Goal: Task Accomplishment & Management: Manage account settings

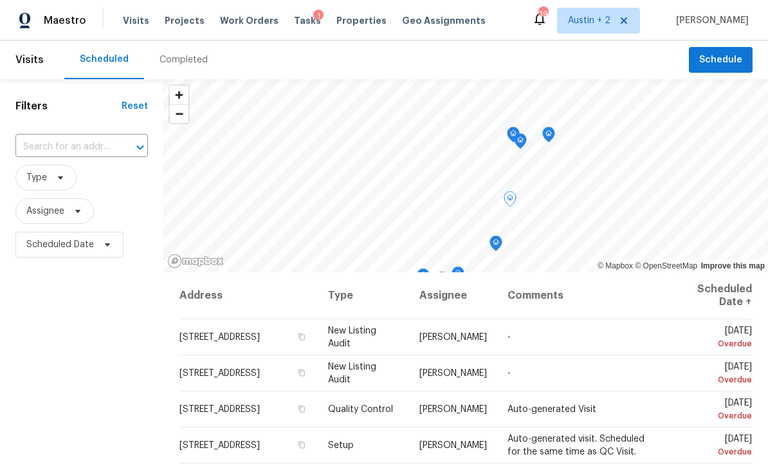
click at [0, 0] on icon at bounding box center [0, 0] width 0 height 0
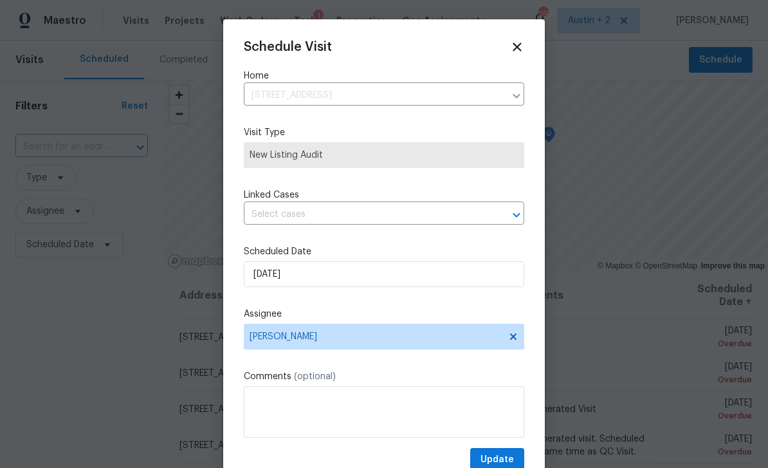
click at [345, 224] on input "text" at bounding box center [366, 215] width 244 height 20
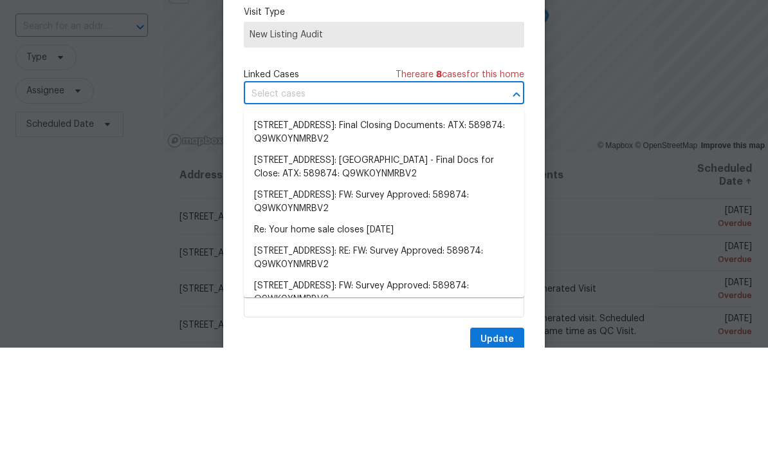
click at [536, 132] on div at bounding box center [384, 234] width 768 height 468
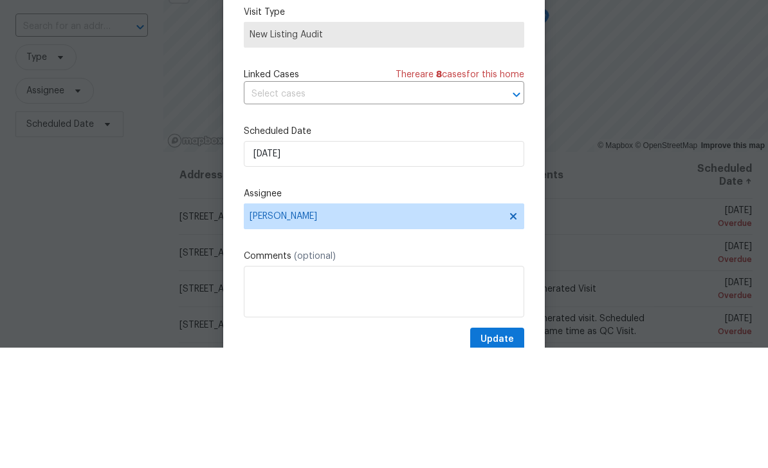
scroll to position [41, 0]
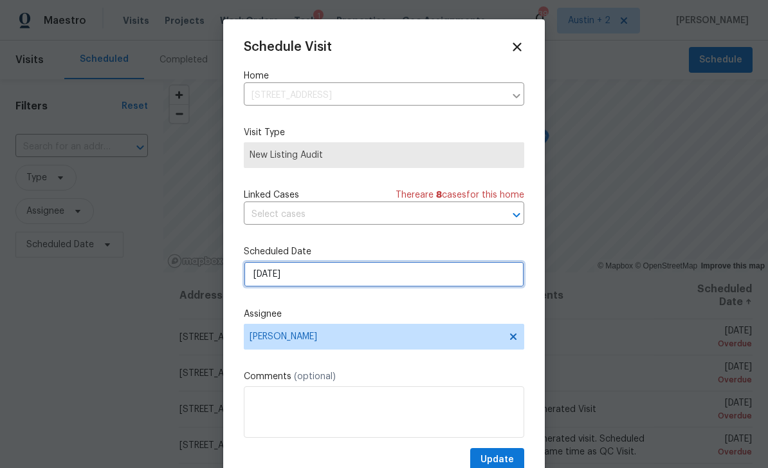
click at [335, 274] on input "9/4/2025" at bounding box center [384, 274] width 280 height 26
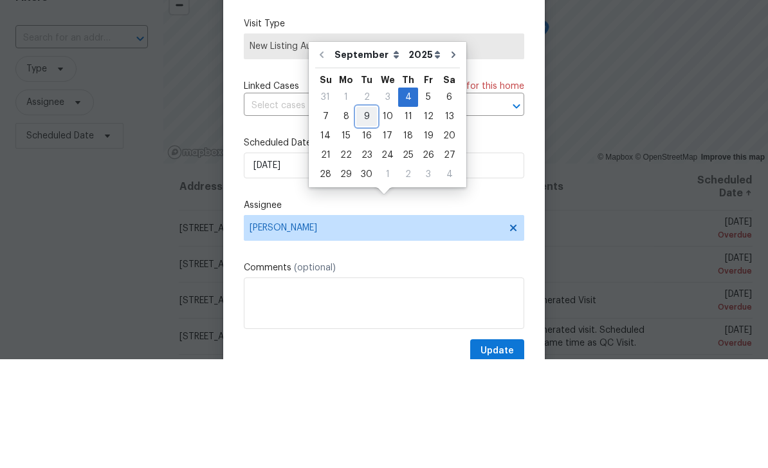
click at [365, 216] on div "9" at bounding box center [366, 225] width 21 height 18
type input "9/9/2025"
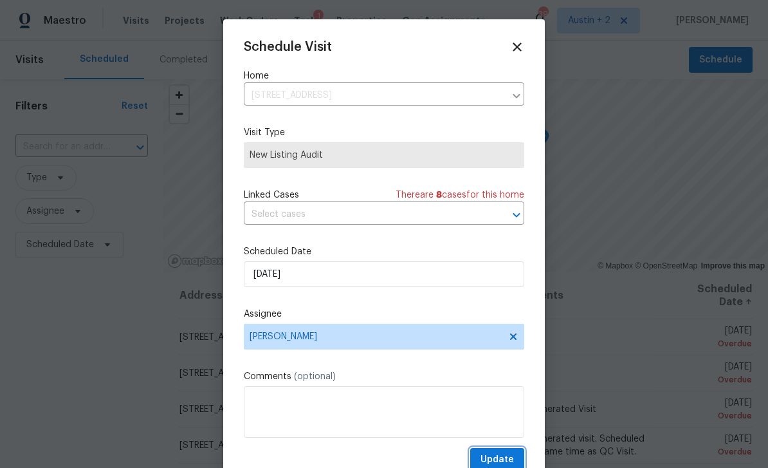
click at [502, 458] on span "Update" at bounding box center [496, 459] width 33 height 16
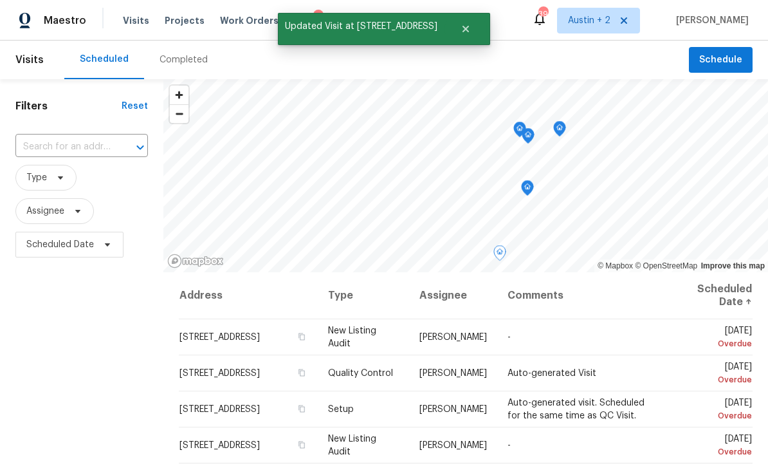
click at [0, 0] on icon at bounding box center [0, 0] width 0 height 0
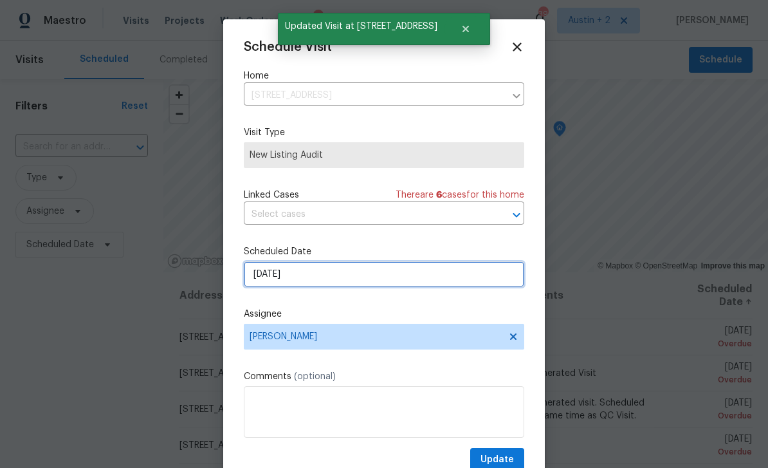
click at [309, 285] on input "9/5/2025" at bounding box center [384, 274] width 280 height 26
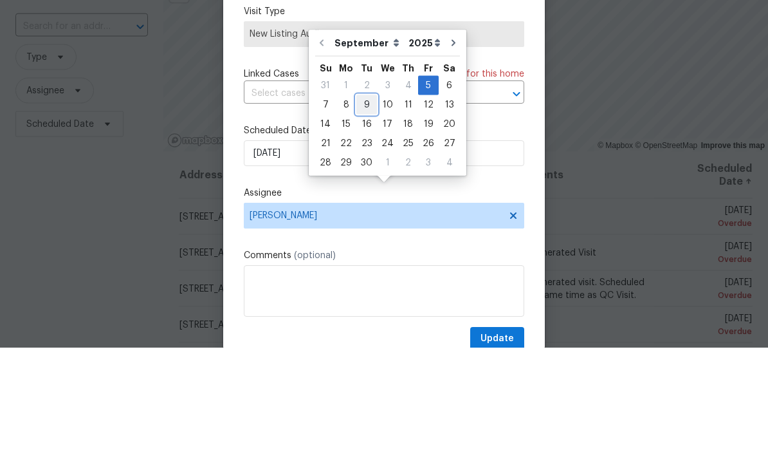
click at [367, 216] on div "9" at bounding box center [366, 225] width 21 height 18
type input "9/9/2025"
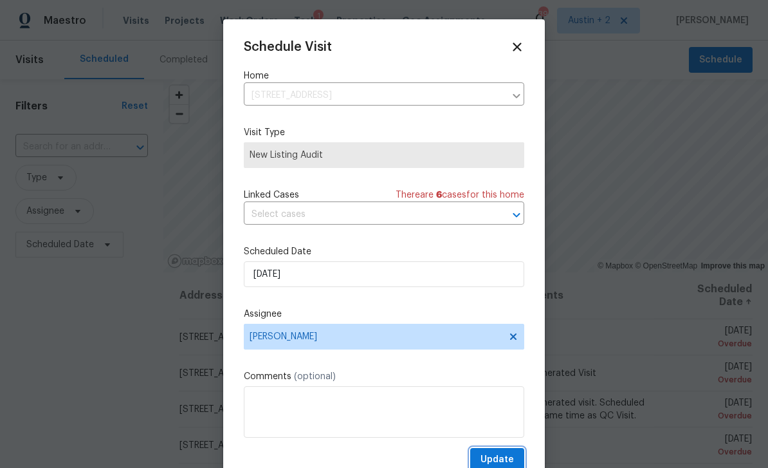
click at [505, 458] on span "Update" at bounding box center [496, 459] width 33 height 16
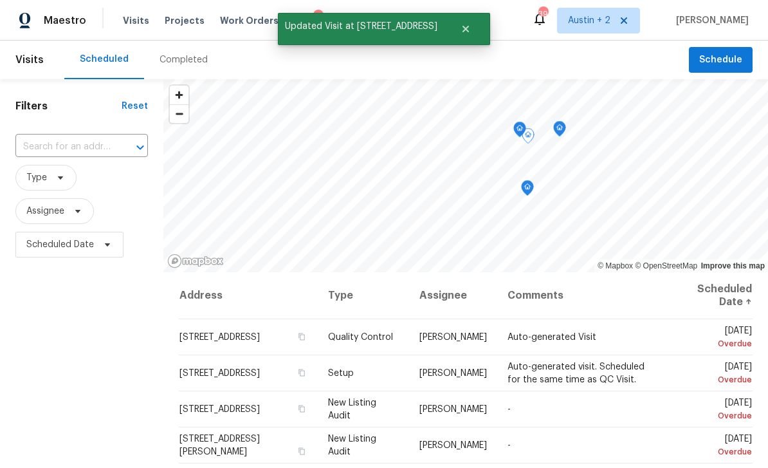
click at [0, 0] on icon at bounding box center [0, 0] width 0 height 0
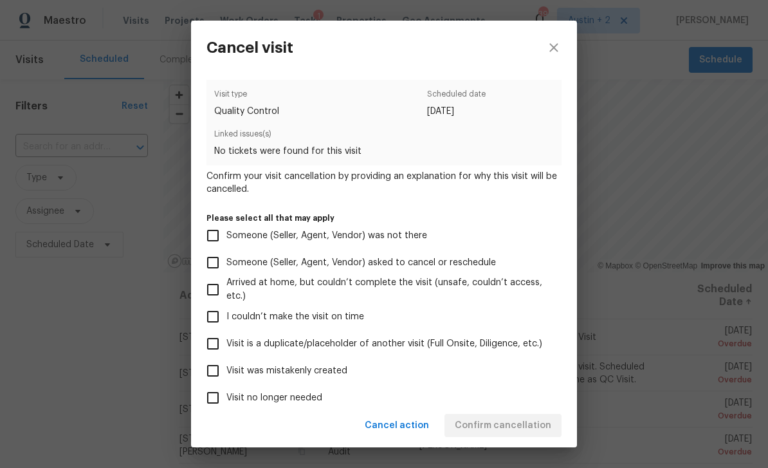
click at [336, 374] on span "Visit was mistakenly created" at bounding box center [286, 371] width 121 height 14
click at [226, 374] on input "Visit was mistakenly created" at bounding box center [212, 370] width 27 height 27
checkbox input "true"
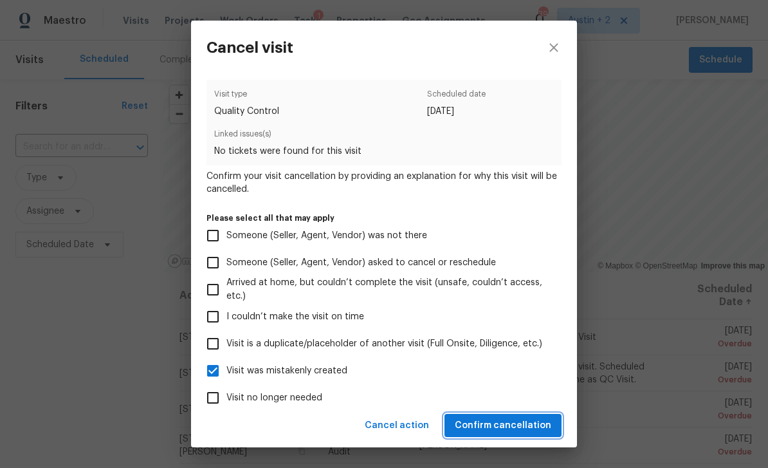
click at [516, 428] on span "Confirm cancellation" at bounding box center [503, 425] width 96 height 16
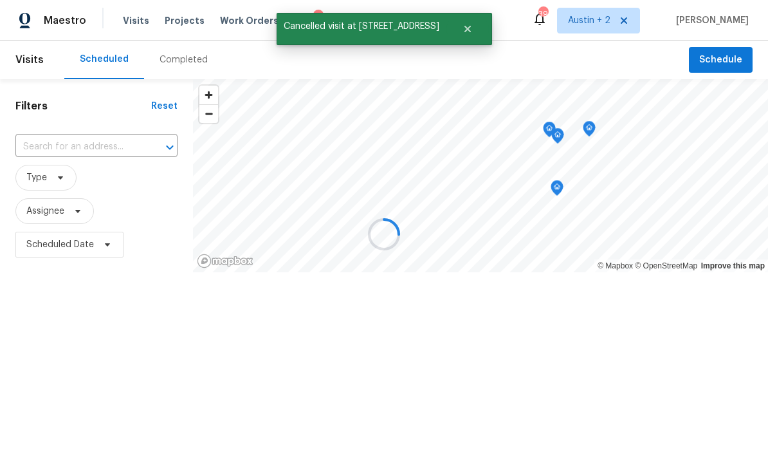
scroll to position [0, 0]
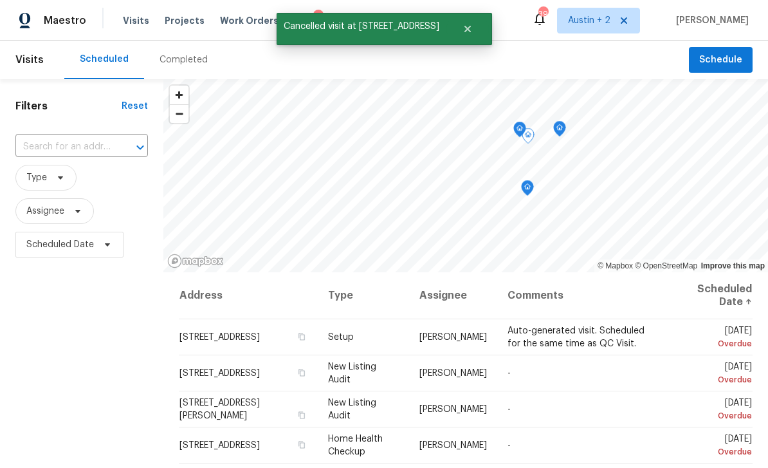
click at [0, 0] on icon at bounding box center [0, 0] width 0 height 0
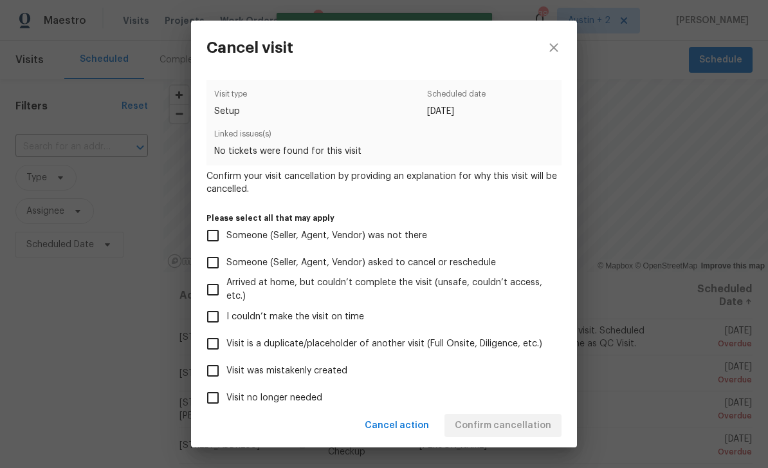
click at [361, 372] on label "Visit was mistakenly created" at bounding box center [375, 370] width 352 height 27
click at [226, 372] on input "Visit was mistakenly created" at bounding box center [212, 370] width 27 height 27
checkbox input "true"
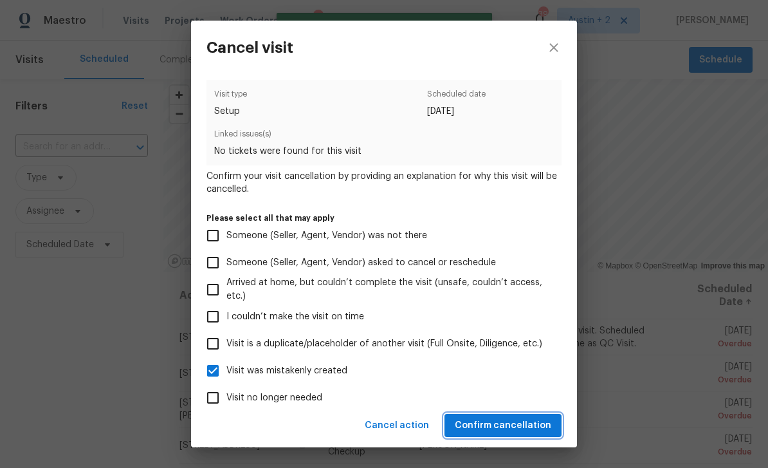
click at [519, 426] on span "Confirm cancellation" at bounding box center [503, 425] width 96 height 16
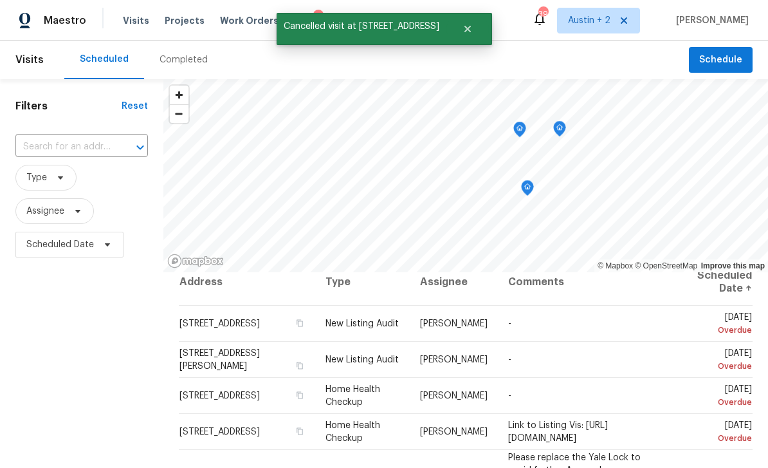
scroll to position [10, 0]
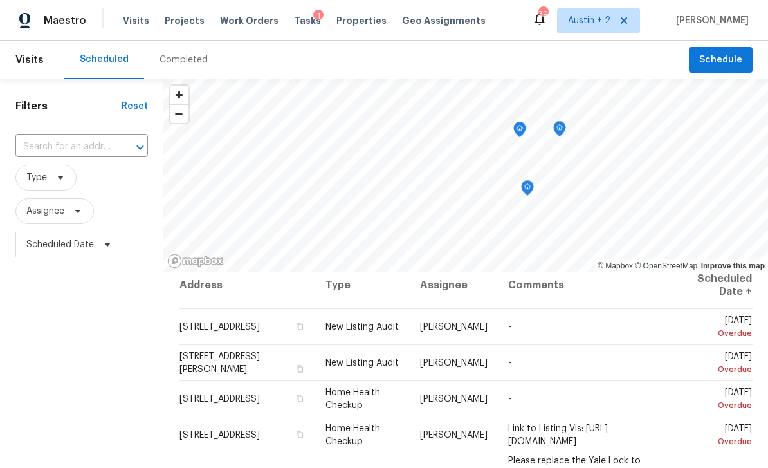
click at [0, 0] on span at bounding box center [0, 0] width 0 height 0
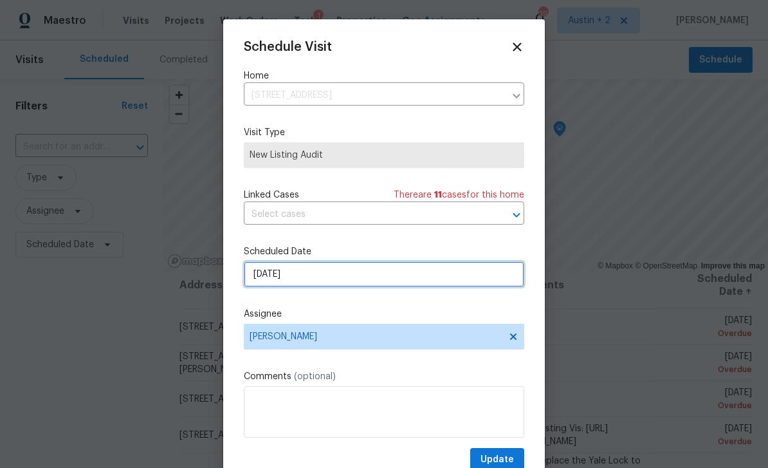
click at [363, 275] on input "9/5/2025" at bounding box center [384, 274] width 280 height 26
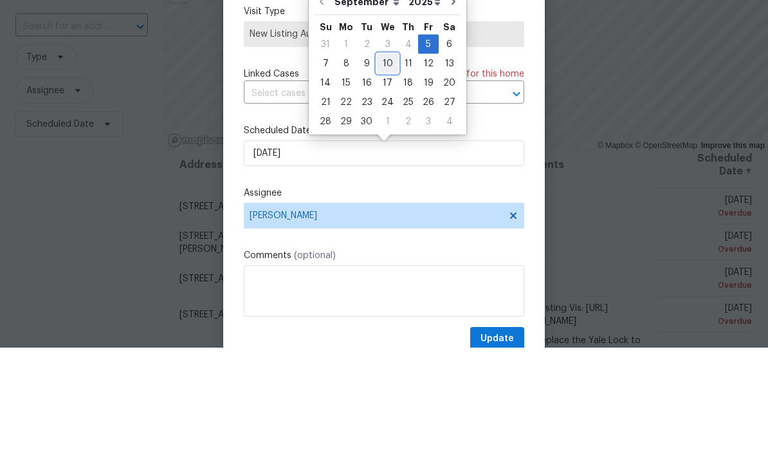
click at [384, 175] on div "10" at bounding box center [387, 184] width 21 height 18
type input "9/10/2025"
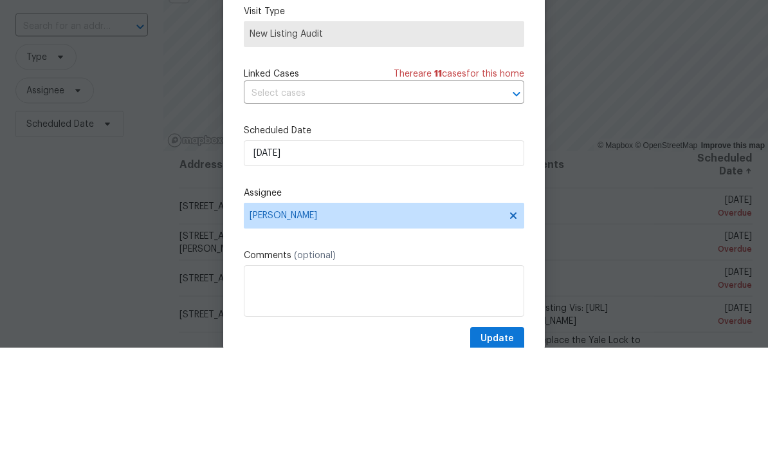
scroll to position [41, 0]
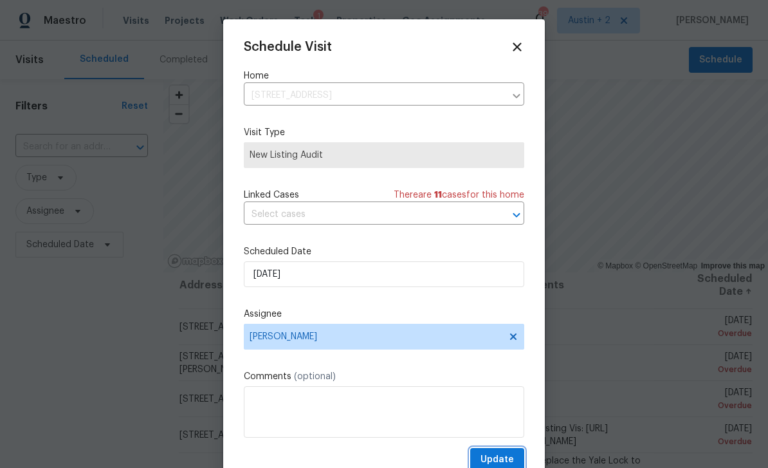
click at [507, 459] on span "Update" at bounding box center [496, 459] width 33 height 16
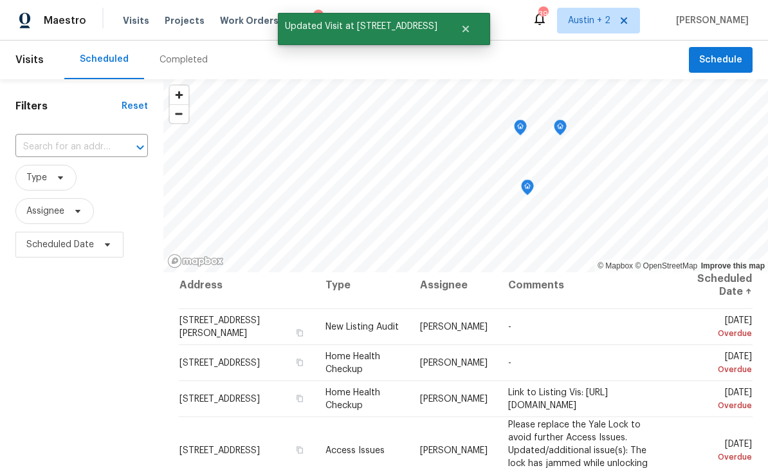
click at [0, 0] on span at bounding box center [0, 0] width 0 height 0
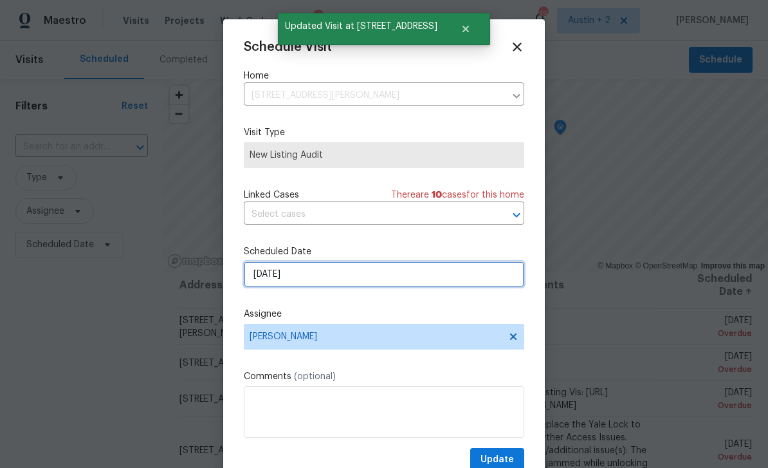
click at [340, 281] on input "9/5/2025" at bounding box center [384, 274] width 280 height 26
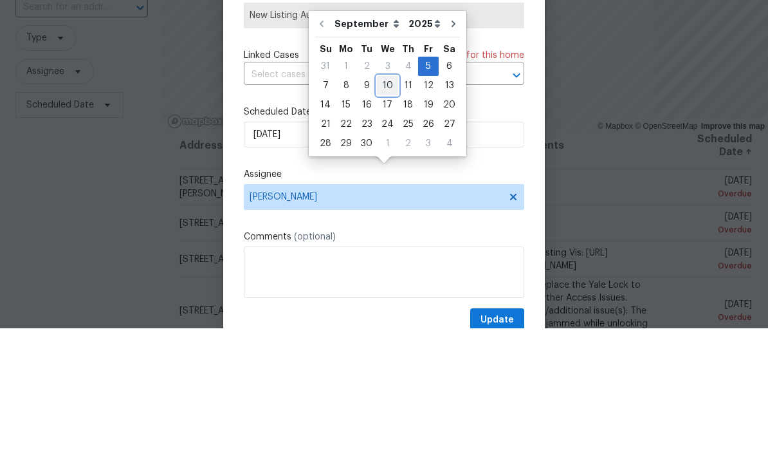
click at [385, 216] on div "10" at bounding box center [387, 225] width 21 height 18
type input "9/10/2025"
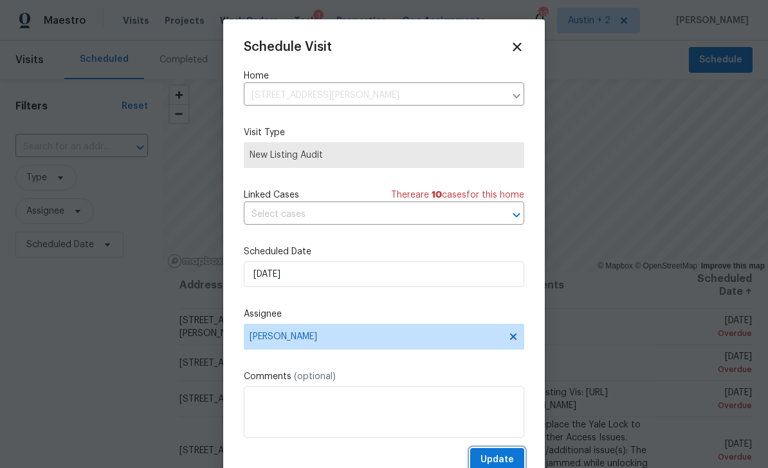
click at [506, 459] on span "Update" at bounding box center [496, 459] width 33 height 16
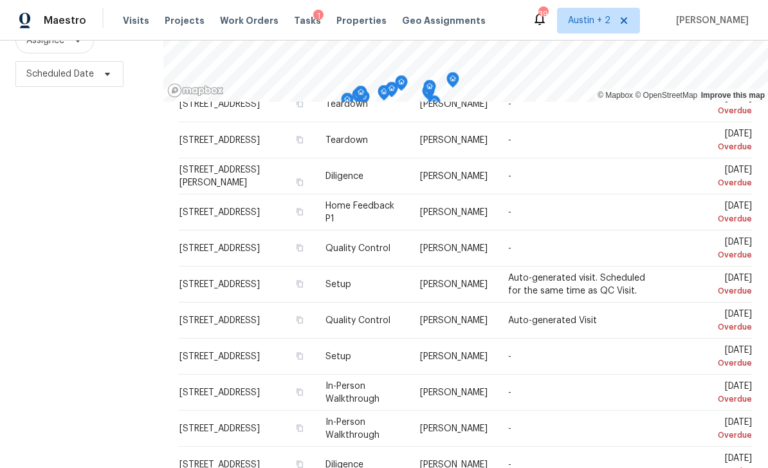
scroll to position [416, 0]
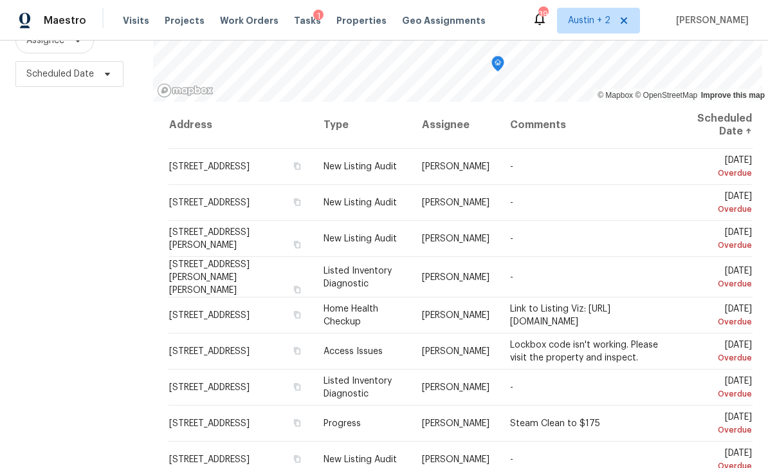
scroll to position [0, 0]
click at [0, 0] on icon at bounding box center [0, 0] width 0 height 0
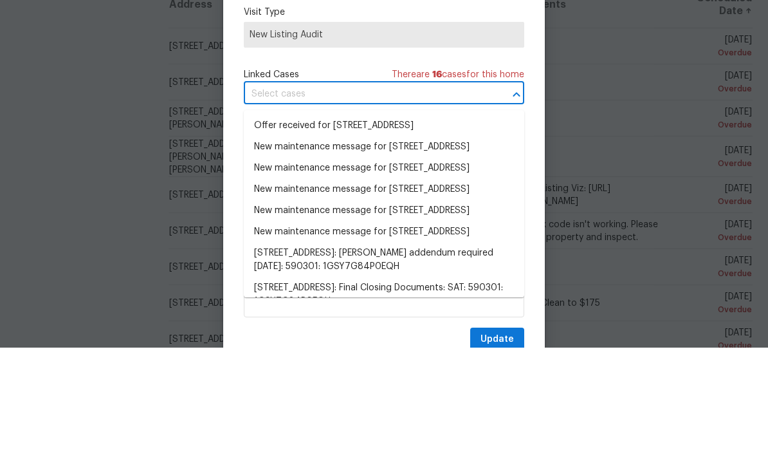
click at [536, 136] on div at bounding box center [384, 234] width 768 height 468
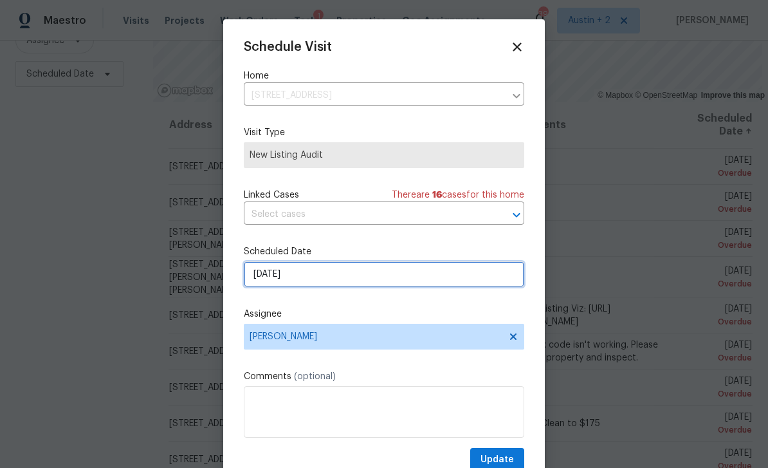
click at [329, 279] on input "9/8/2025" at bounding box center [384, 274] width 280 height 26
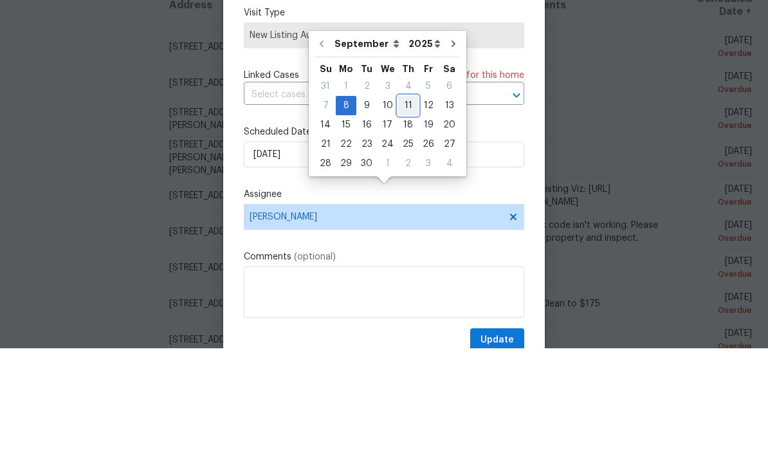
click at [408, 216] on div "11" at bounding box center [408, 225] width 20 height 18
type input "9/11/2025"
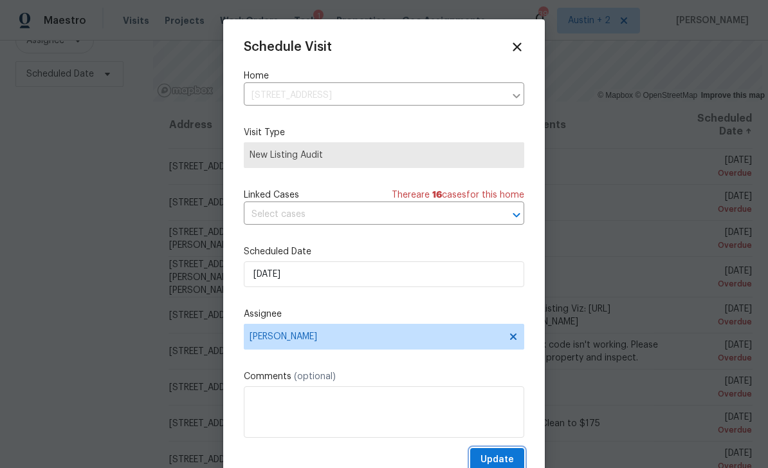
click at [507, 460] on span "Update" at bounding box center [496, 459] width 33 height 16
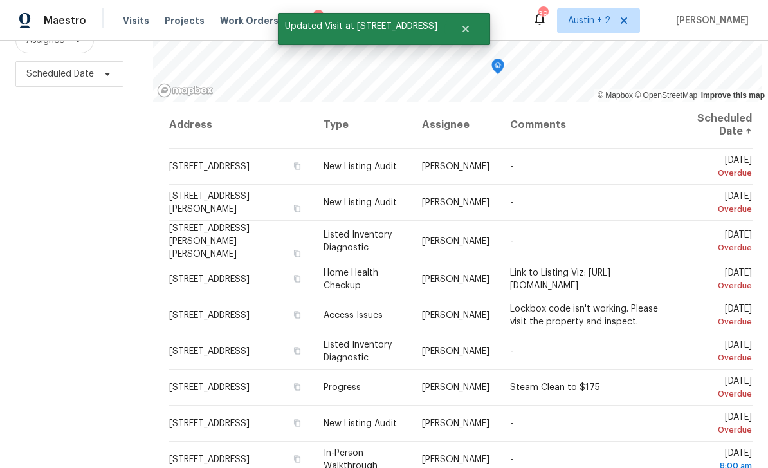
click at [0, 0] on icon at bounding box center [0, 0] width 0 height 0
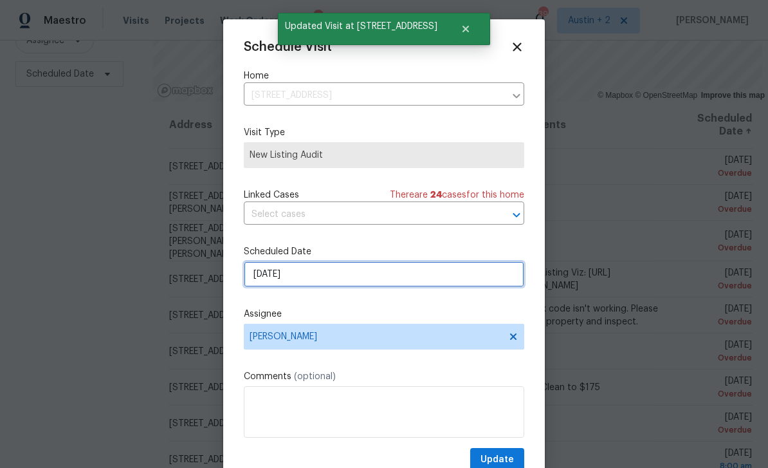
click at [365, 281] on input "9/8/2025" at bounding box center [384, 274] width 280 height 26
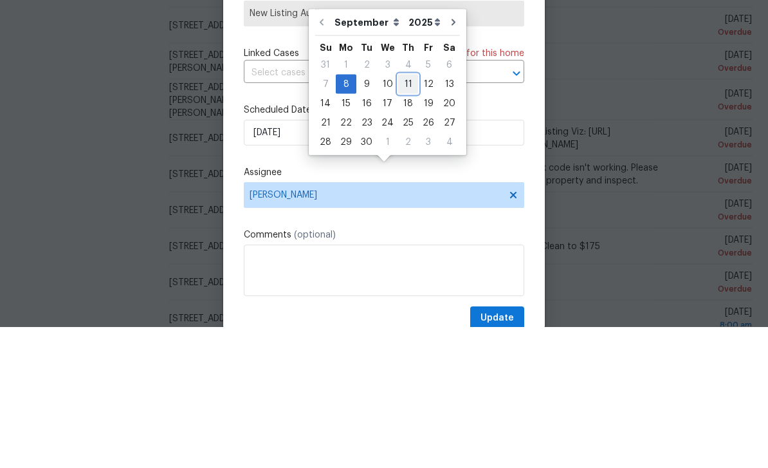
click at [408, 216] on div "11" at bounding box center [408, 225] width 20 height 18
type input "9/11/2025"
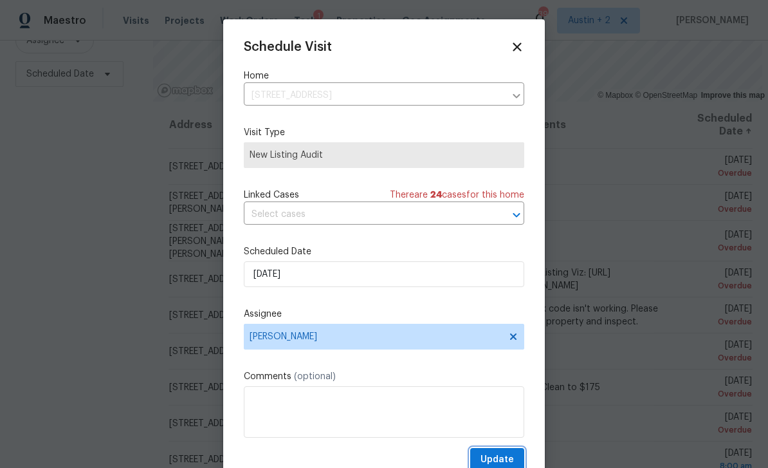
click at [502, 459] on span "Update" at bounding box center [496, 459] width 33 height 16
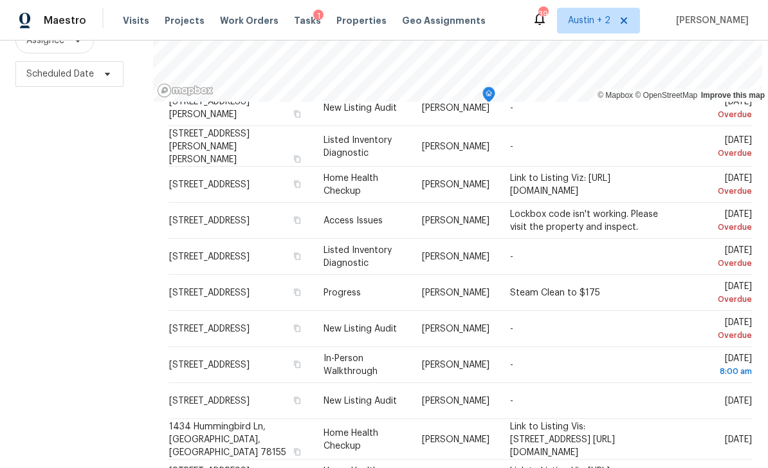
scroll to position [65, 0]
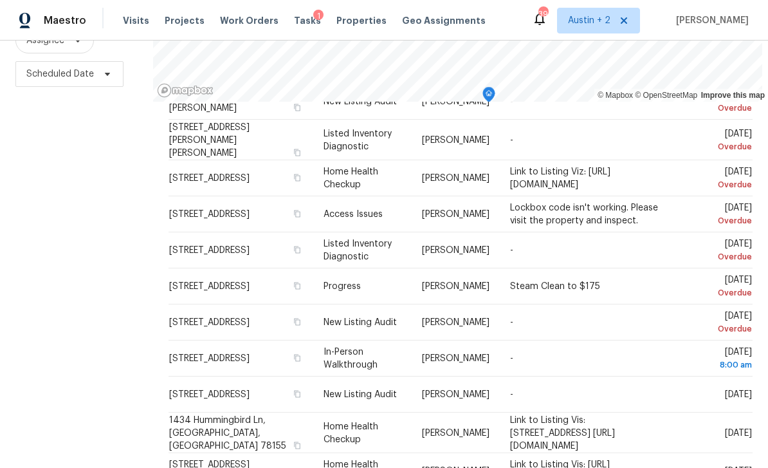
click at [0, 0] on icon at bounding box center [0, 0] width 0 height 0
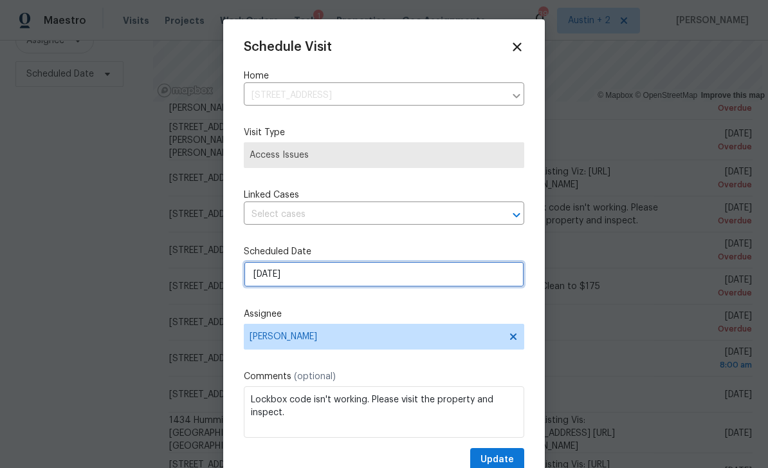
click at [339, 277] on input "9/8/2025" at bounding box center [384, 274] width 280 height 26
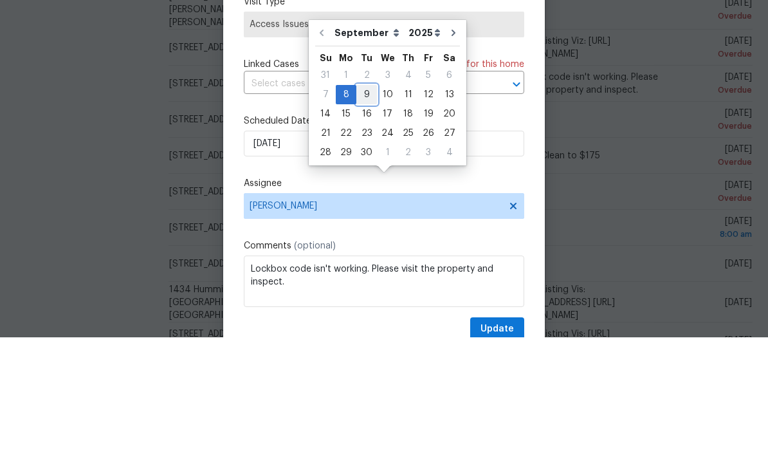
click at [373, 216] on div "9" at bounding box center [366, 225] width 21 height 18
type input "9/9/2025"
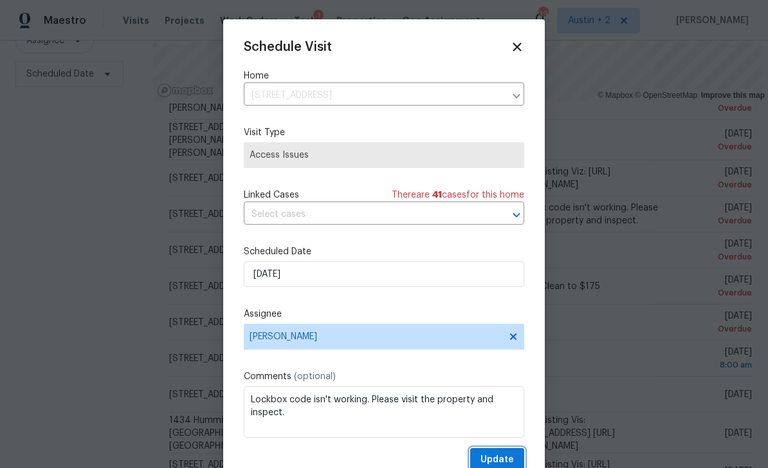
click at [503, 457] on span "Update" at bounding box center [496, 459] width 33 height 16
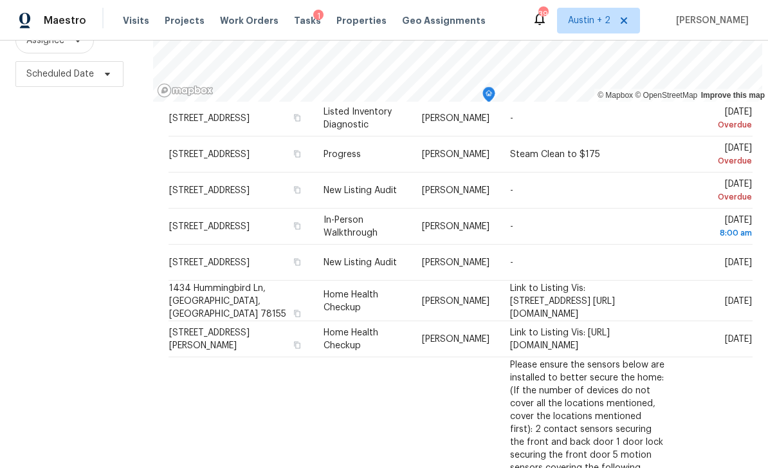
scroll to position [161, 0]
click at [0, 0] on icon at bounding box center [0, 0] width 0 height 0
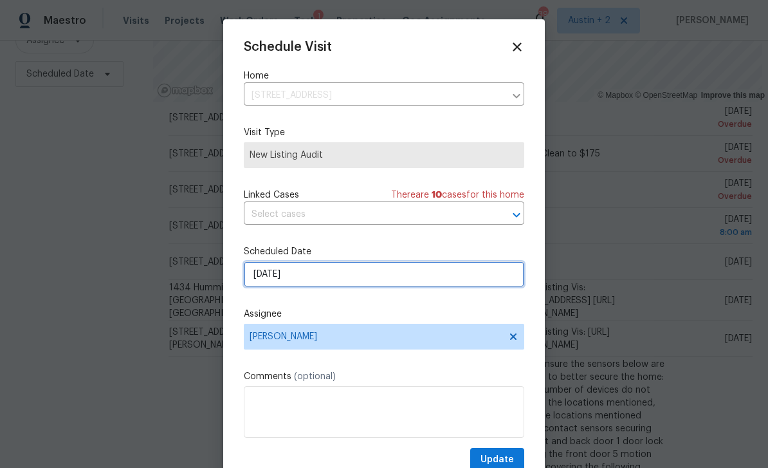
click at [348, 283] on input "9/8/2025" at bounding box center [384, 274] width 280 height 26
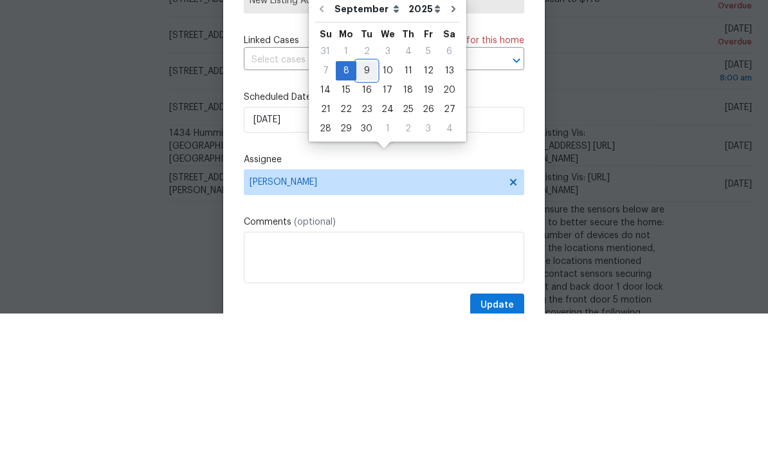
click at [373, 216] on div "9" at bounding box center [366, 225] width 21 height 18
type input "9/9/2025"
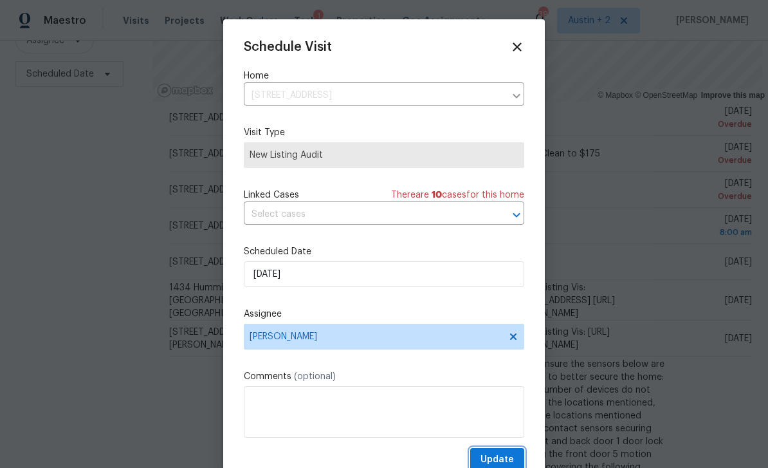
click at [499, 459] on span "Update" at bounding box center [496, 459] width 33 height 16
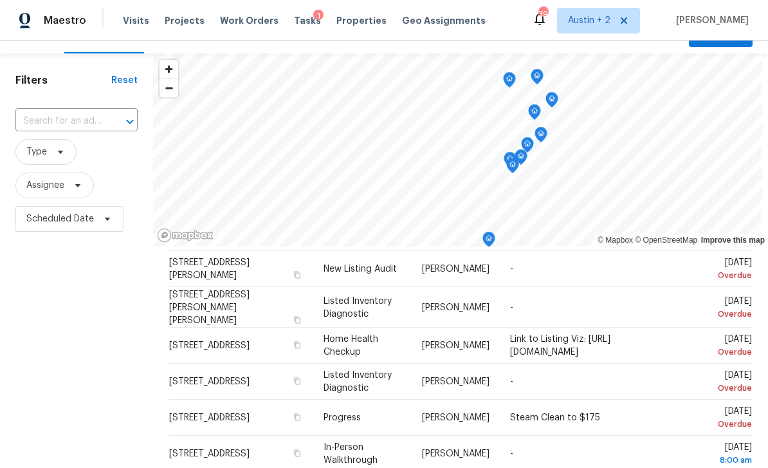
scroll to position [41, 0]
